Goal: Find specific page/section: Find specific page/section

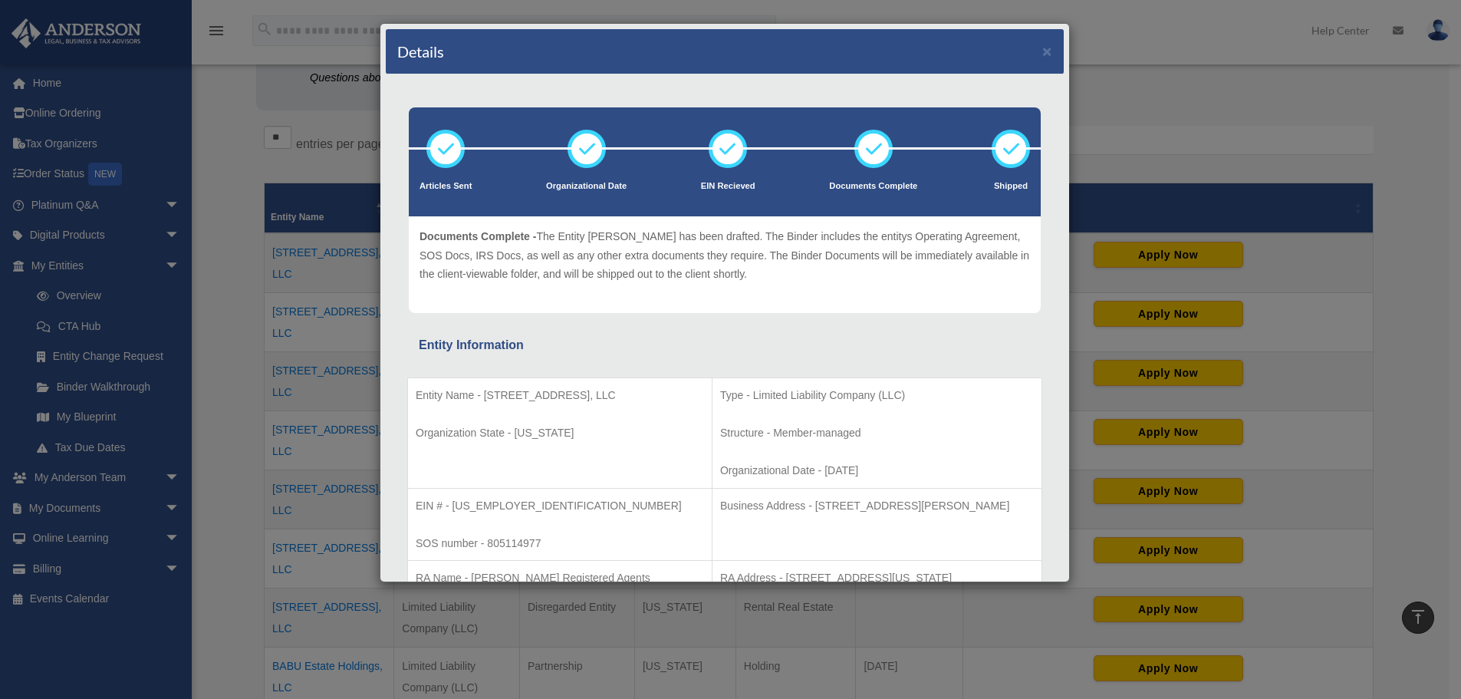
scroll to position [77, 0]
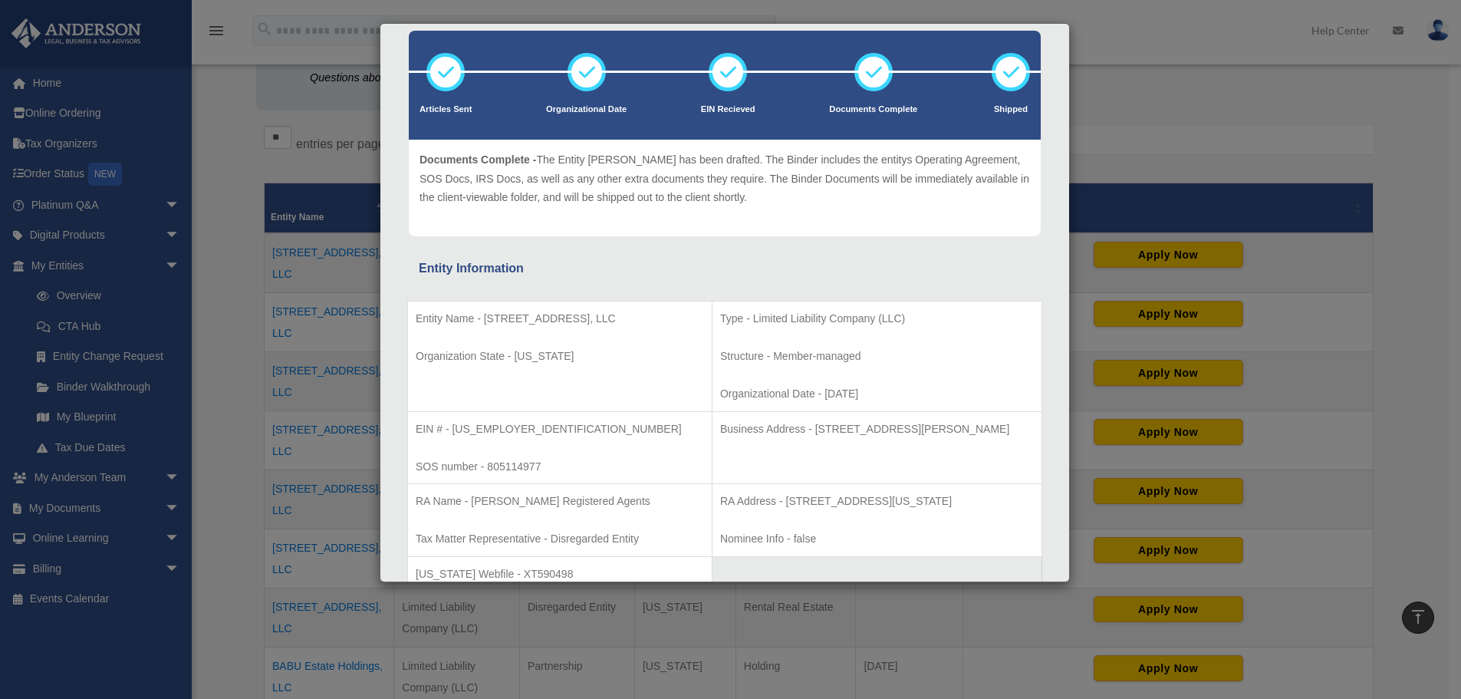
click at [1213, 32] on div "Details × Articles Sent Organizational Date" at bounding box center [730, 349] width 1461 height 699
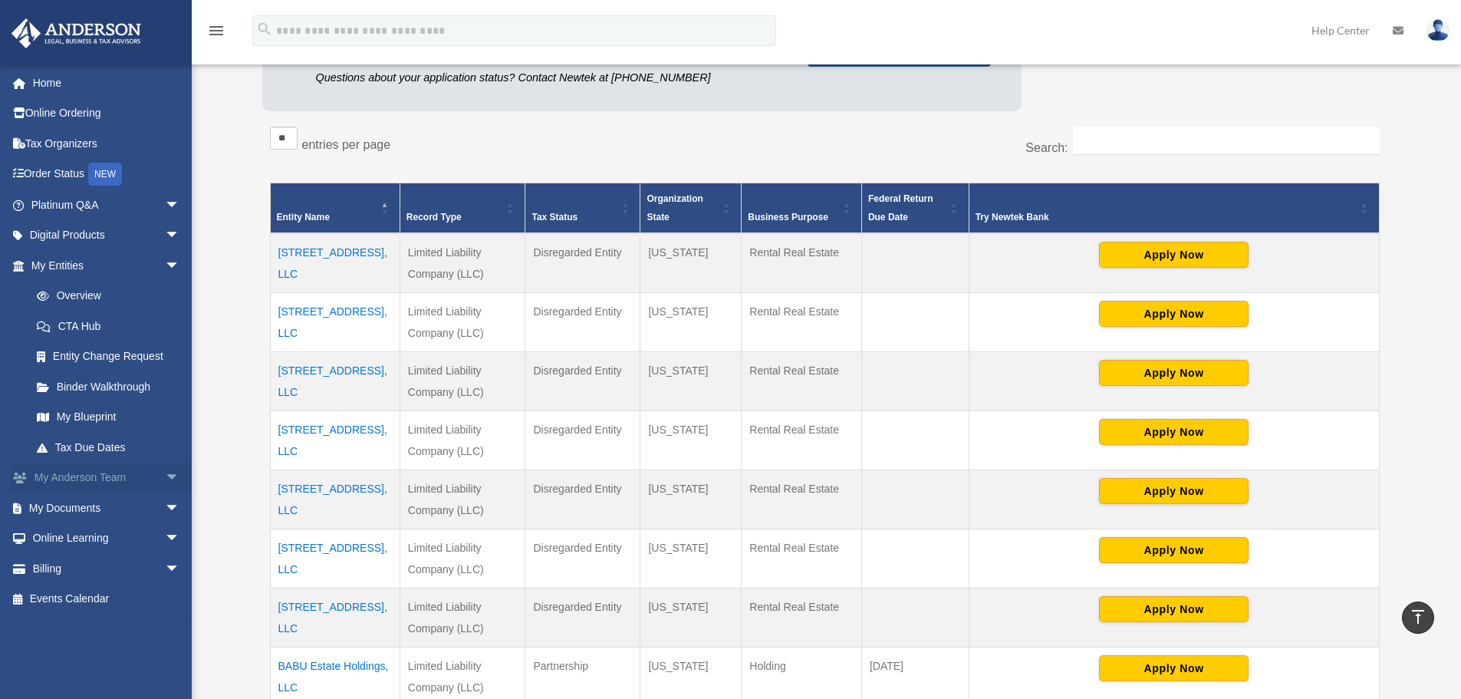
click at [86, 490] on link "My [PERSON_NAME] Team arrow_drop_down" at bounding box center [107, 478] width 193 height 31
click at [88, 477] on link "My [PERSON_NAME] Team arrow_drop_down" at bounding box center [107, 478] width 193 height 31
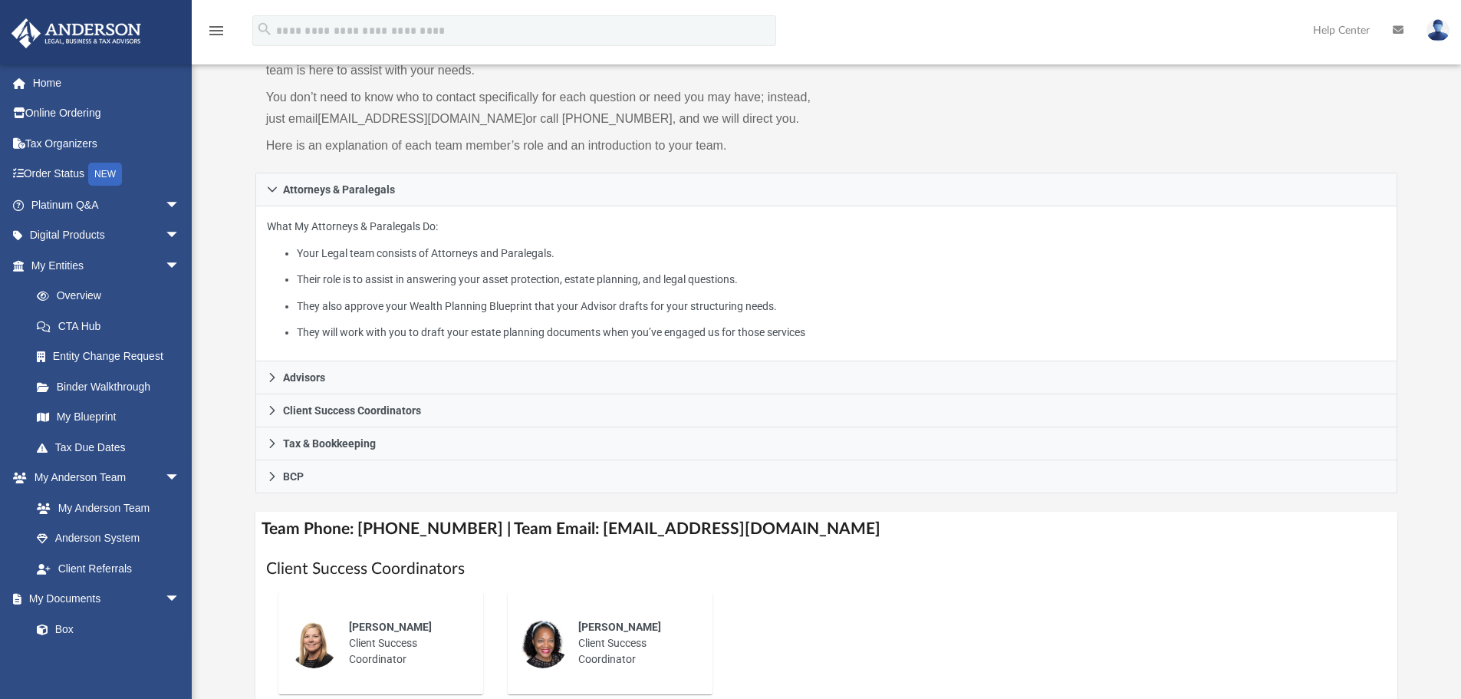
scroll to position [153, 0]
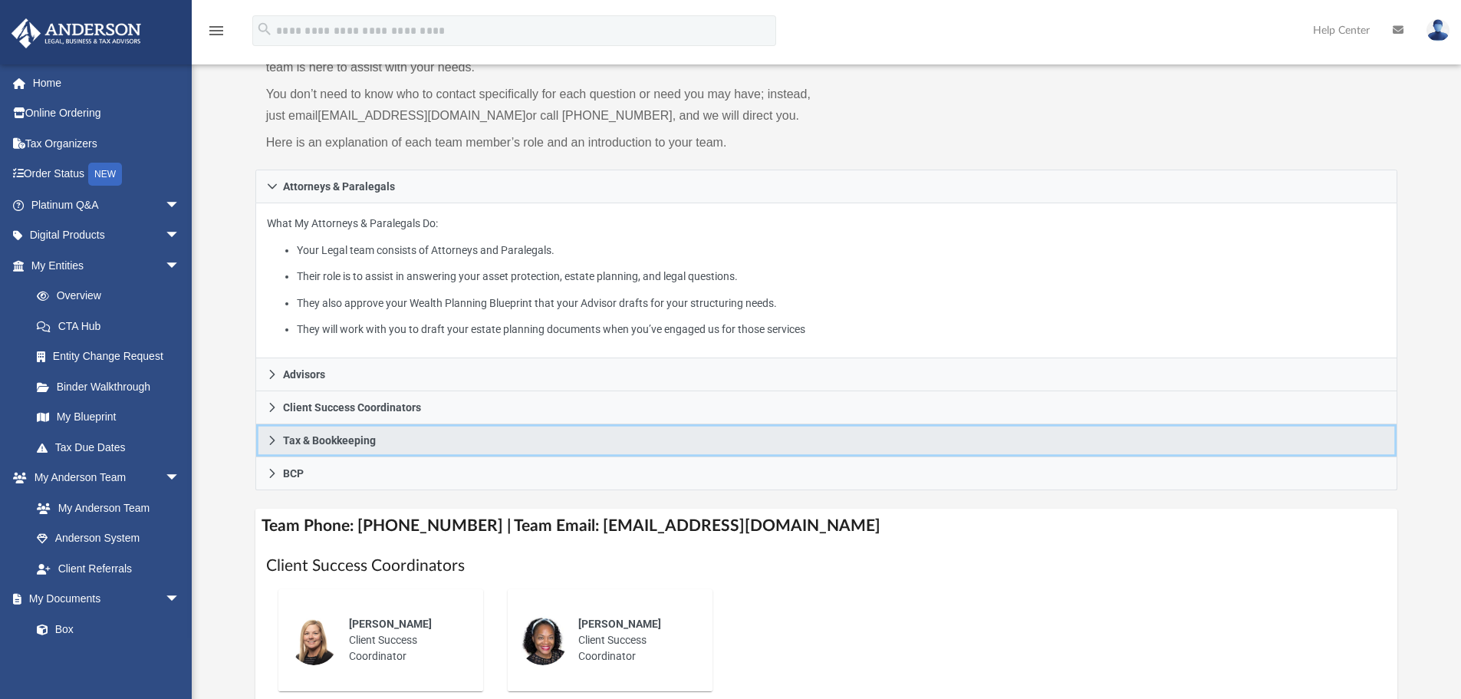
click at [293, 430] on link "Tax & Bookkeeping" at bounding box center [826, 440] width 1143 height 33
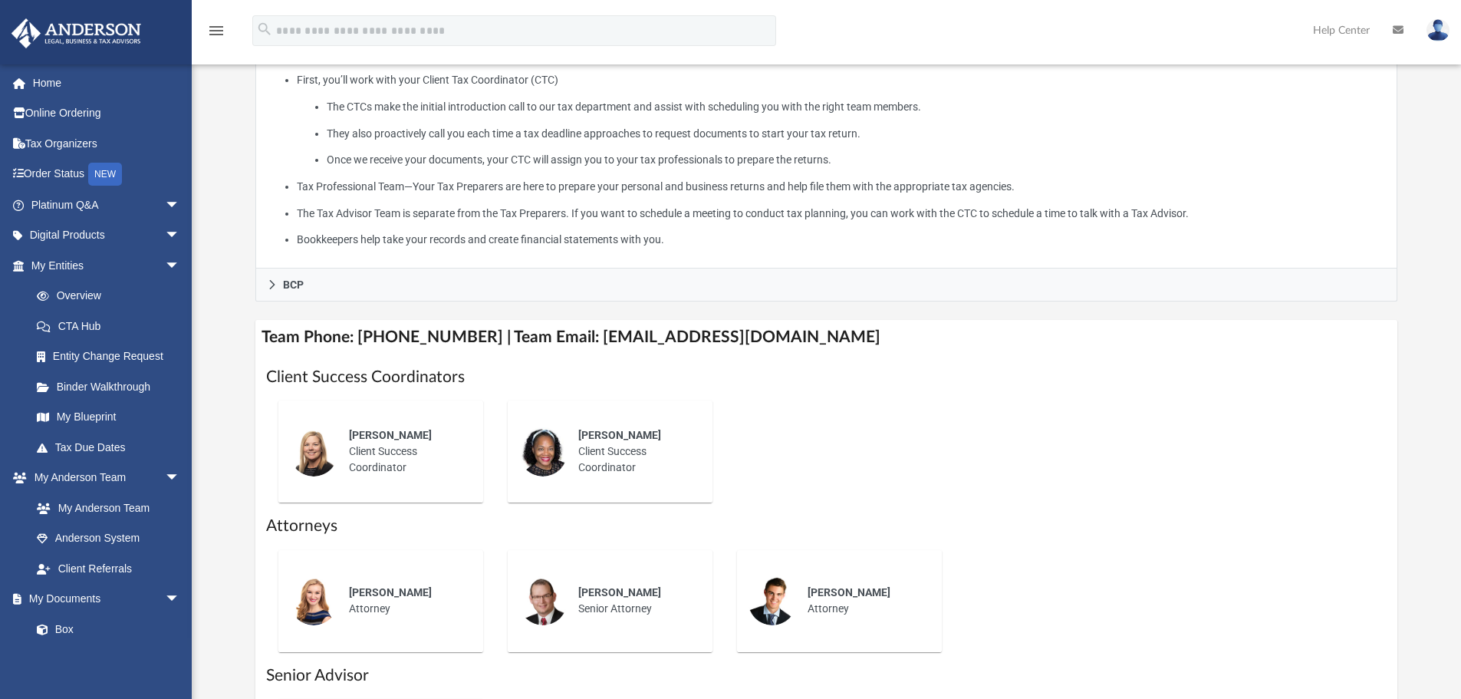
scroll to position [537, 0]
